Goal: Information Seeking & Learning: Learn about a topic

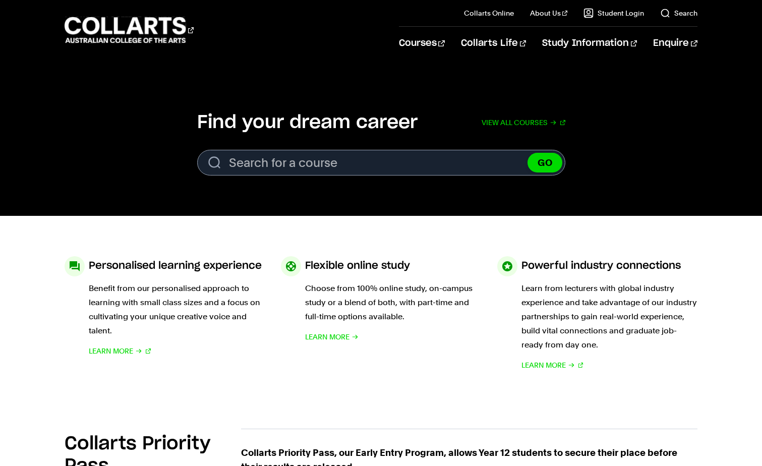
scroll to position [202, 0]
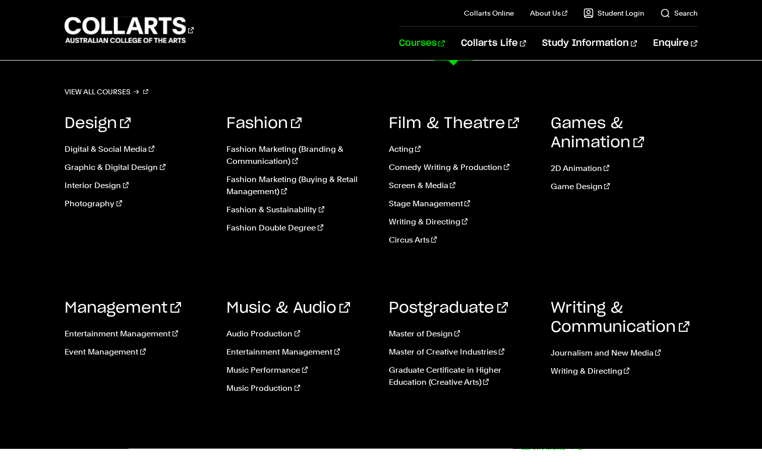
click at [445, 42] on link "Courses" at bounding box center [422, 43] width 46 height 33
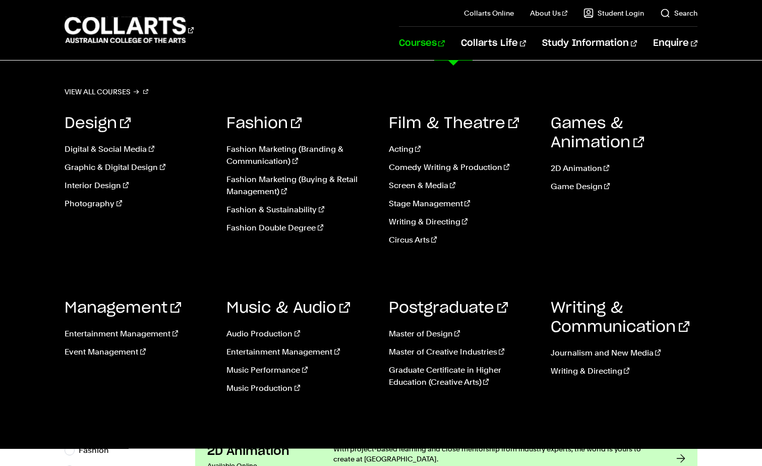
drag, startPoint x: 432, startPoint y: 202, endPoint x: 434, endPoint y: 197, distance: 5.3
click at [433, 201] on link "Stage Management" at bounding box center [462, 204] width 147 height 12
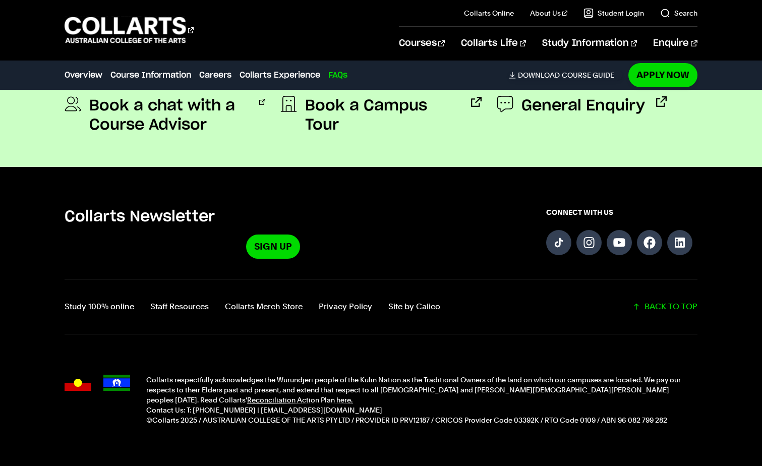
scroll to position [3517, 0]
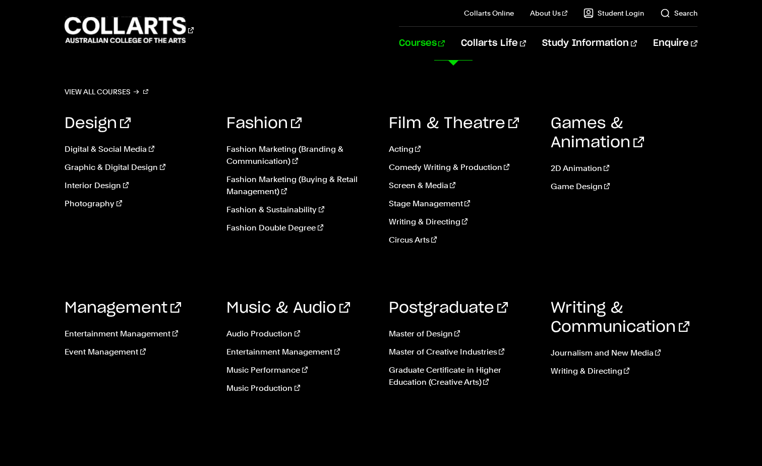
click at [268, 372] on link "Music Performance" at bounding box center [300, 370] width 147 height 12
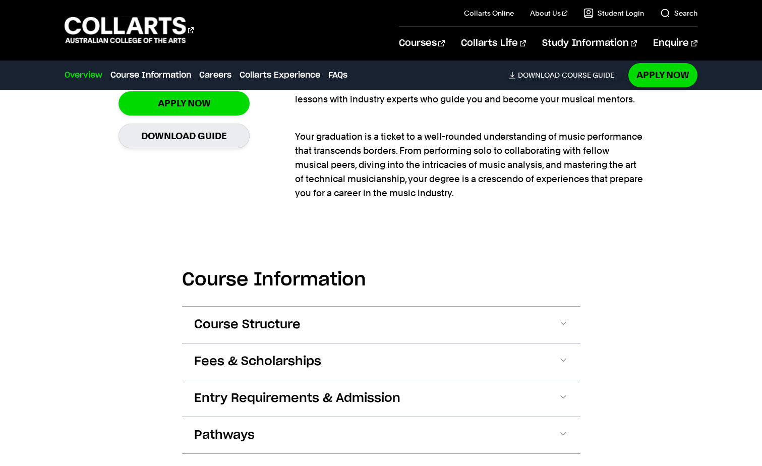
scroll to position [908, 0]
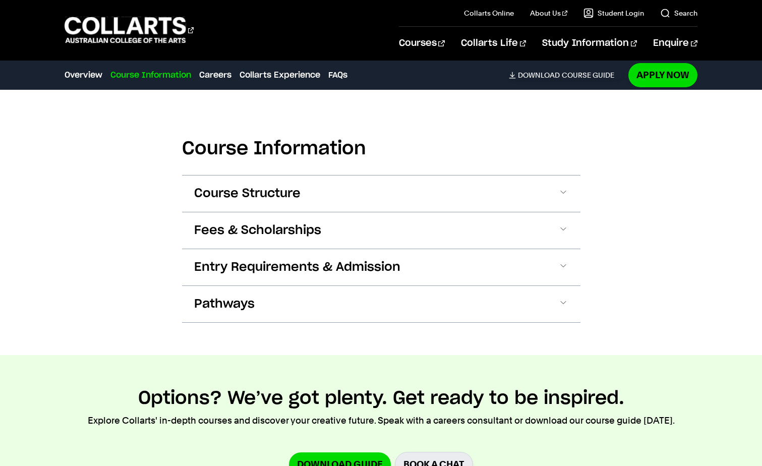
click at [359, 178] on button "Course Structure" at bounding box center [381, 194] width 399 height 36
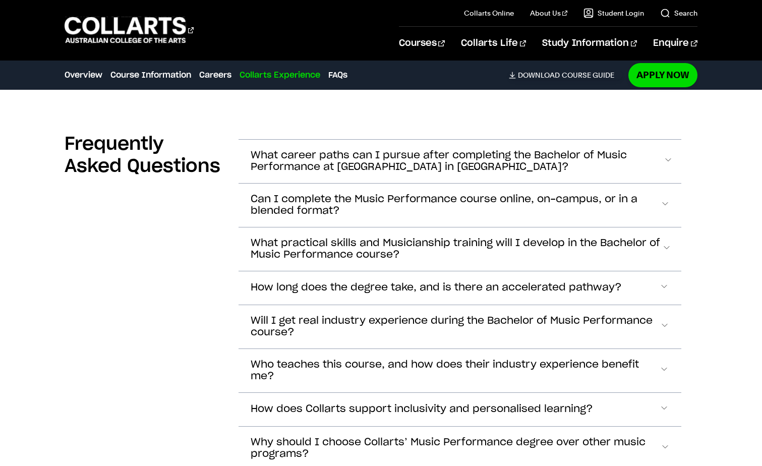
scroll to position [4121, 0]
